Goal: Find specific page/section: Find specific page/section

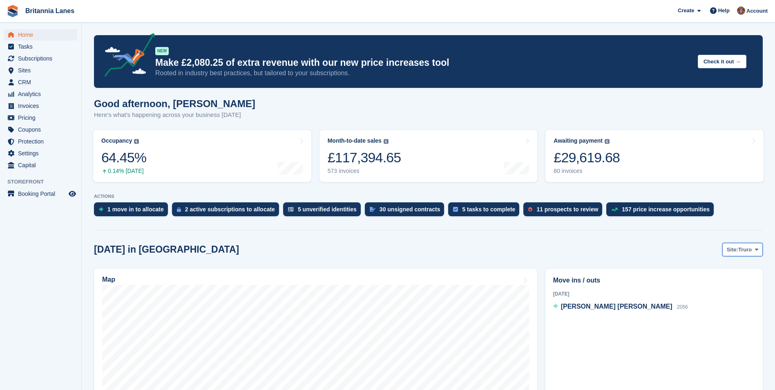
click at [752, 249] on button "Site: Truro" at bounding box center [743, 249] width 40 height 13
click at [723, 296] on link "[GEOGRAPHIC_DATA]" at bounding box center [723, 298] width 74 height 15
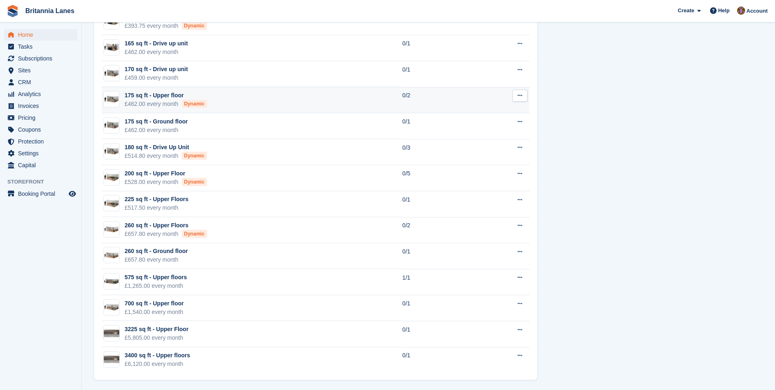
scroll to position [1120, 0]
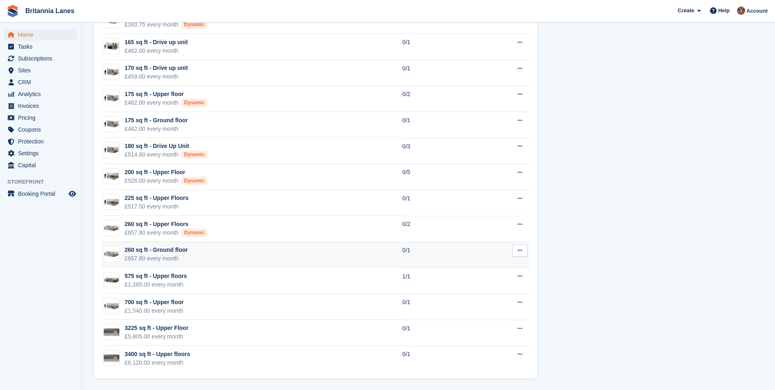
click at [265, 251] on td "260 sq ft - Ground floor £657.80 every month" at bounding box center [252, 255] width 301 height 26
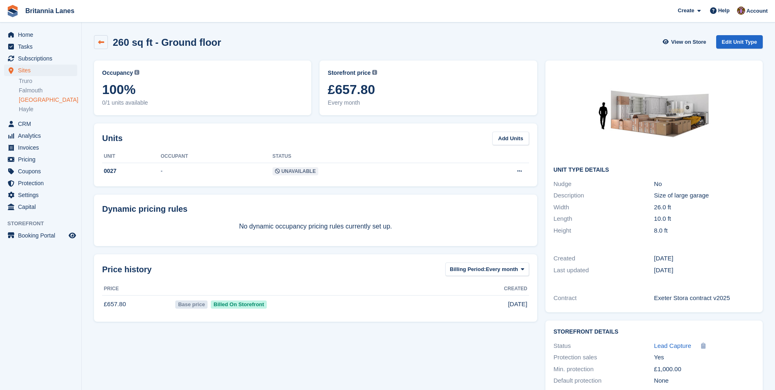
click at [100, 41] on icon at bounding box center [101, 42] width 6 height 6
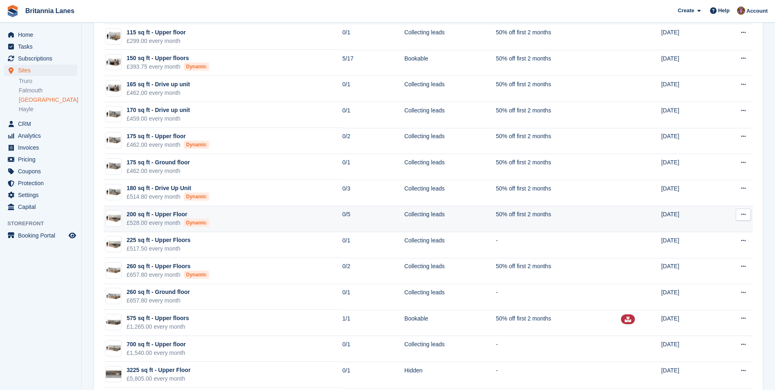
scroll to position [728, 0]
